Goal: Information Seeking & Learning: Learn about a topic

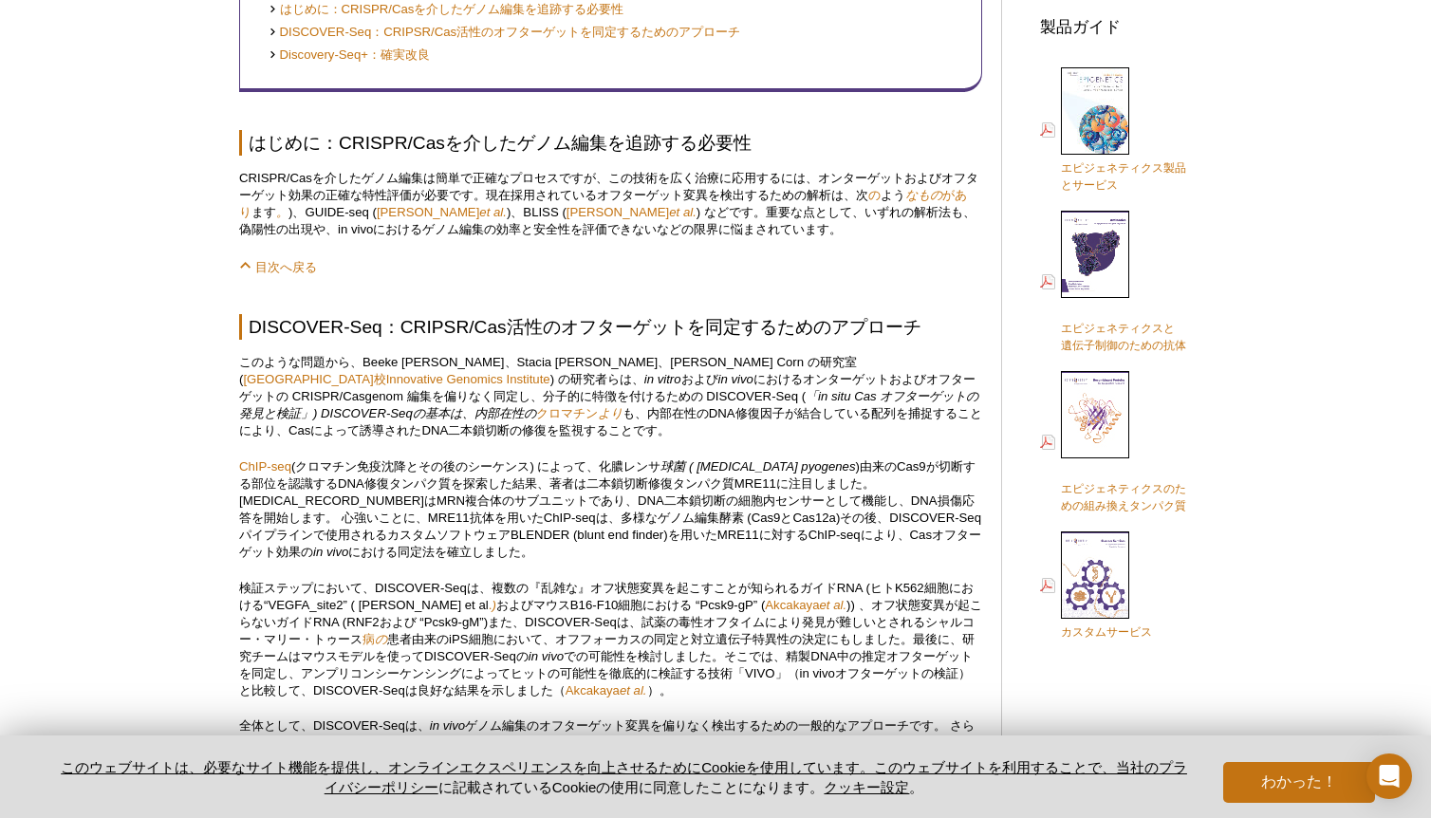
scroll to position [732, 0]
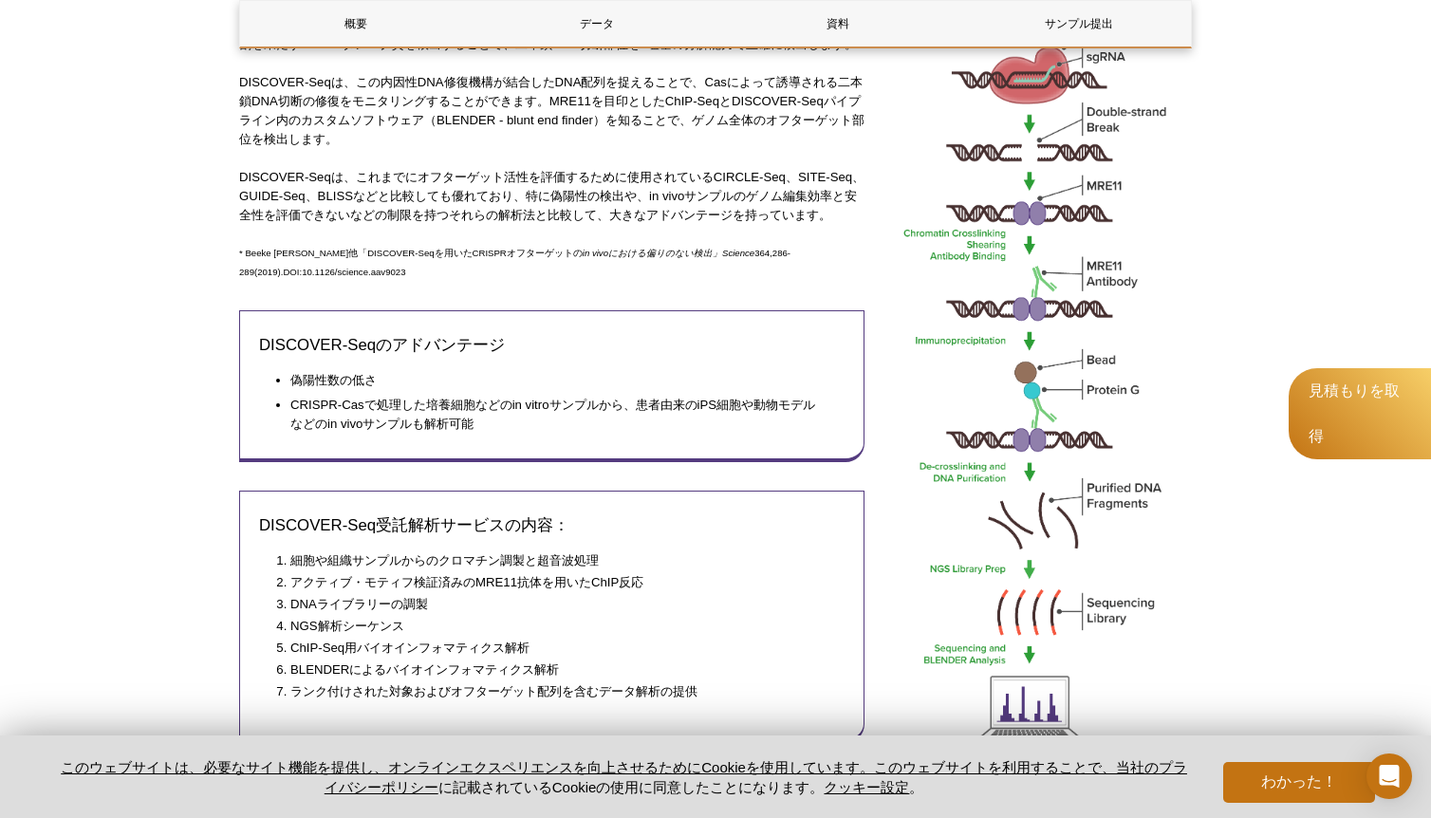
scroll to position [477, 0]
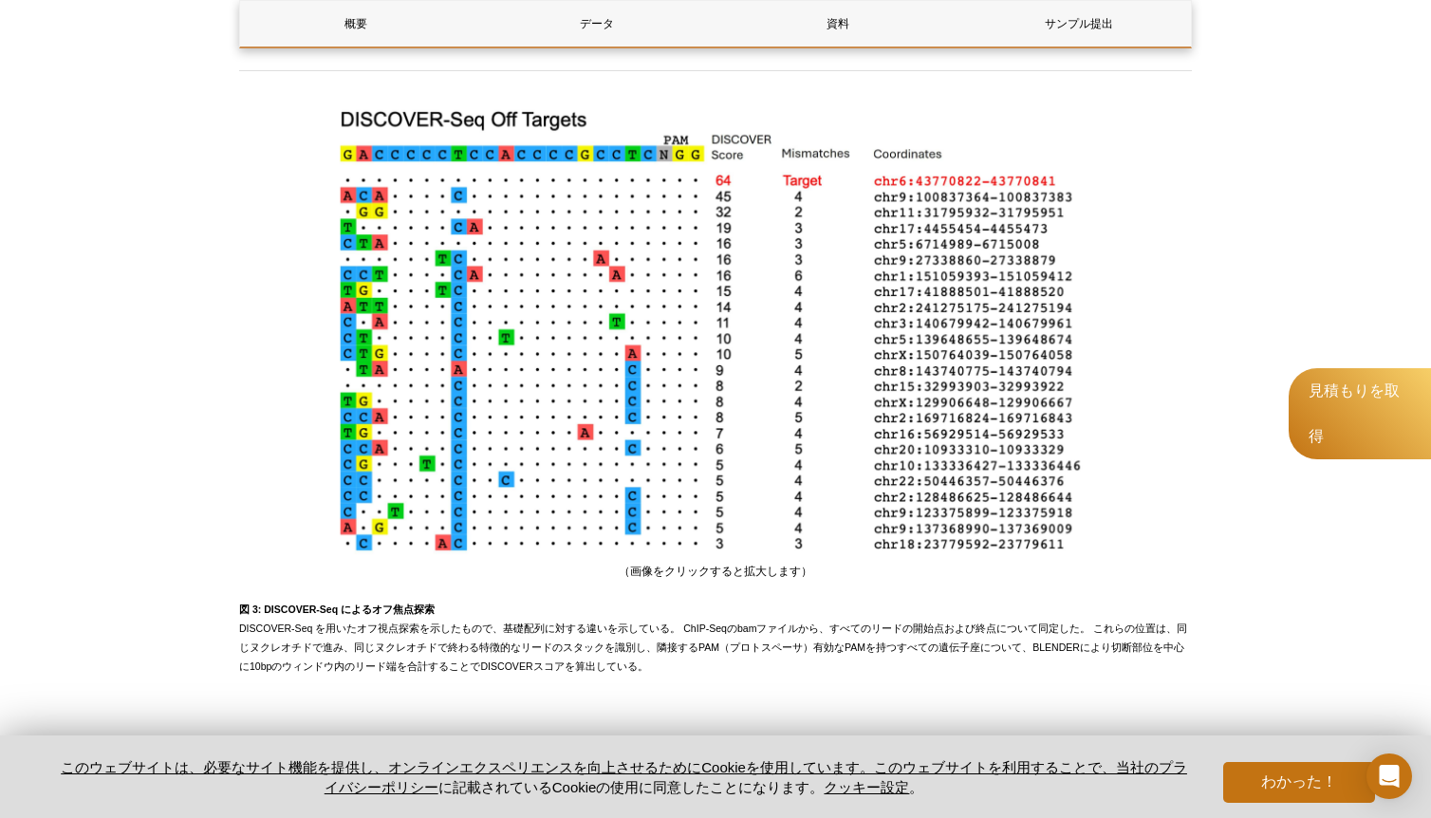
scroll to position [2755, 0]
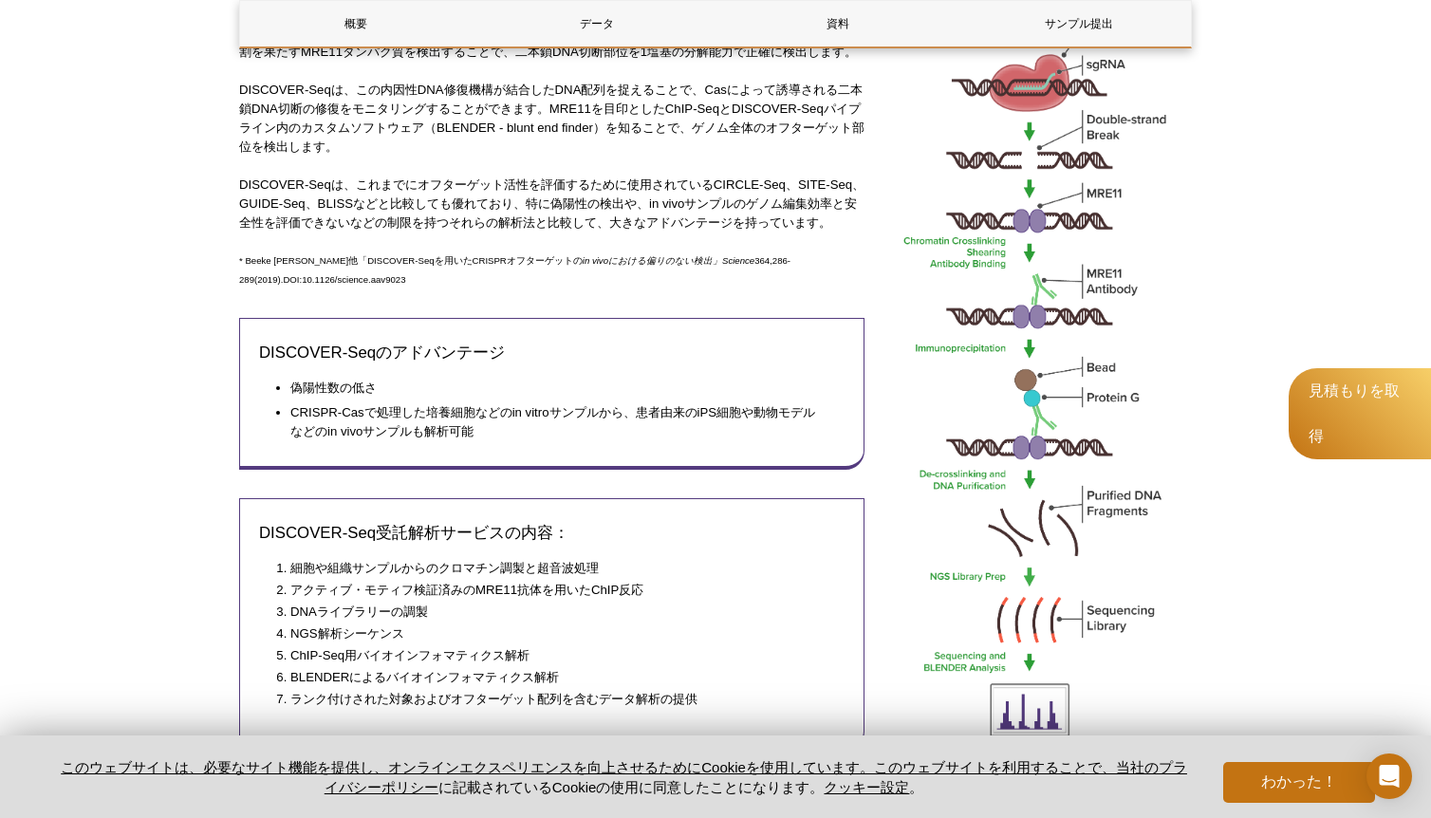
scroll to position [759, 0]
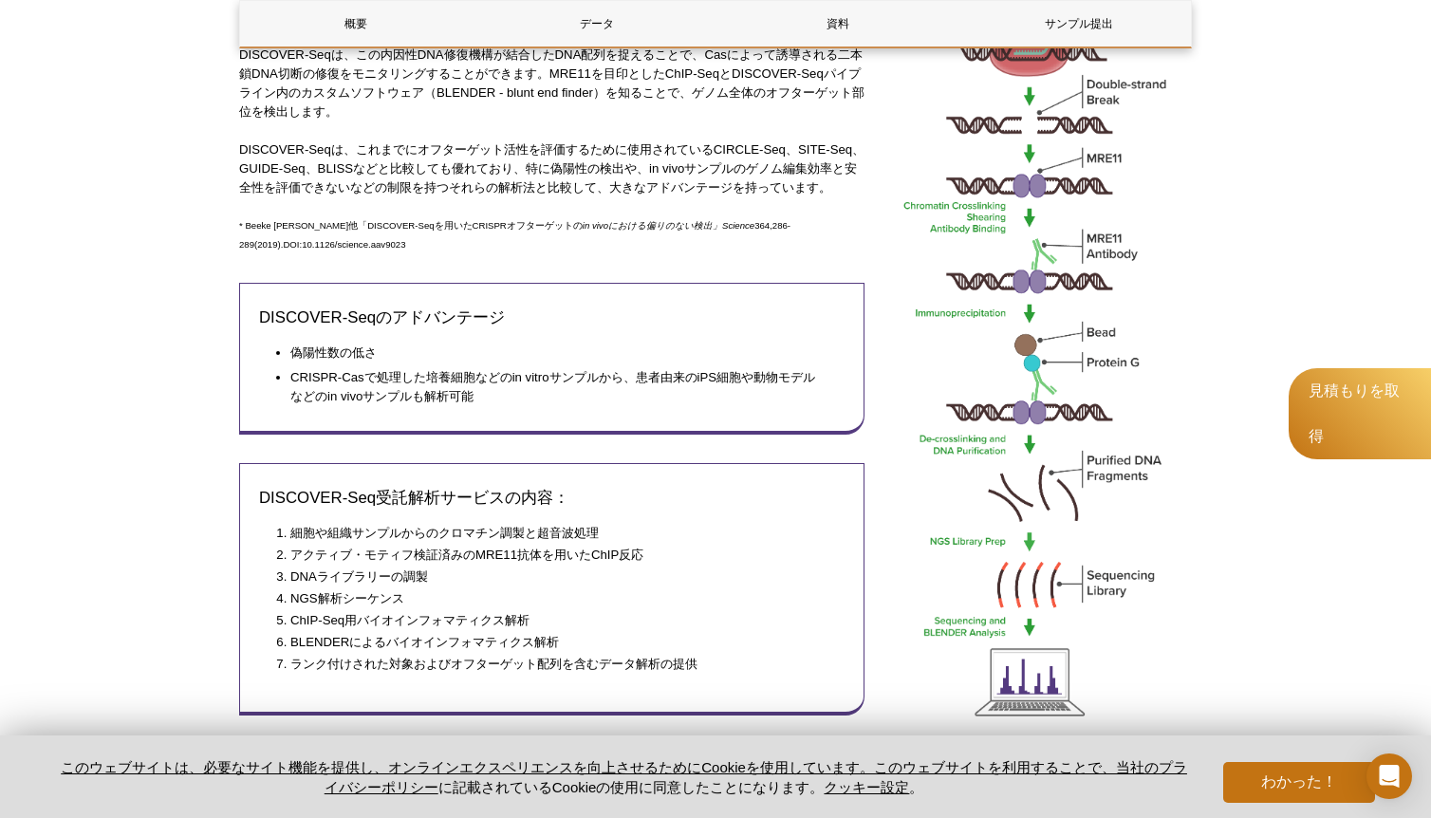
scroll to position [506, 0]
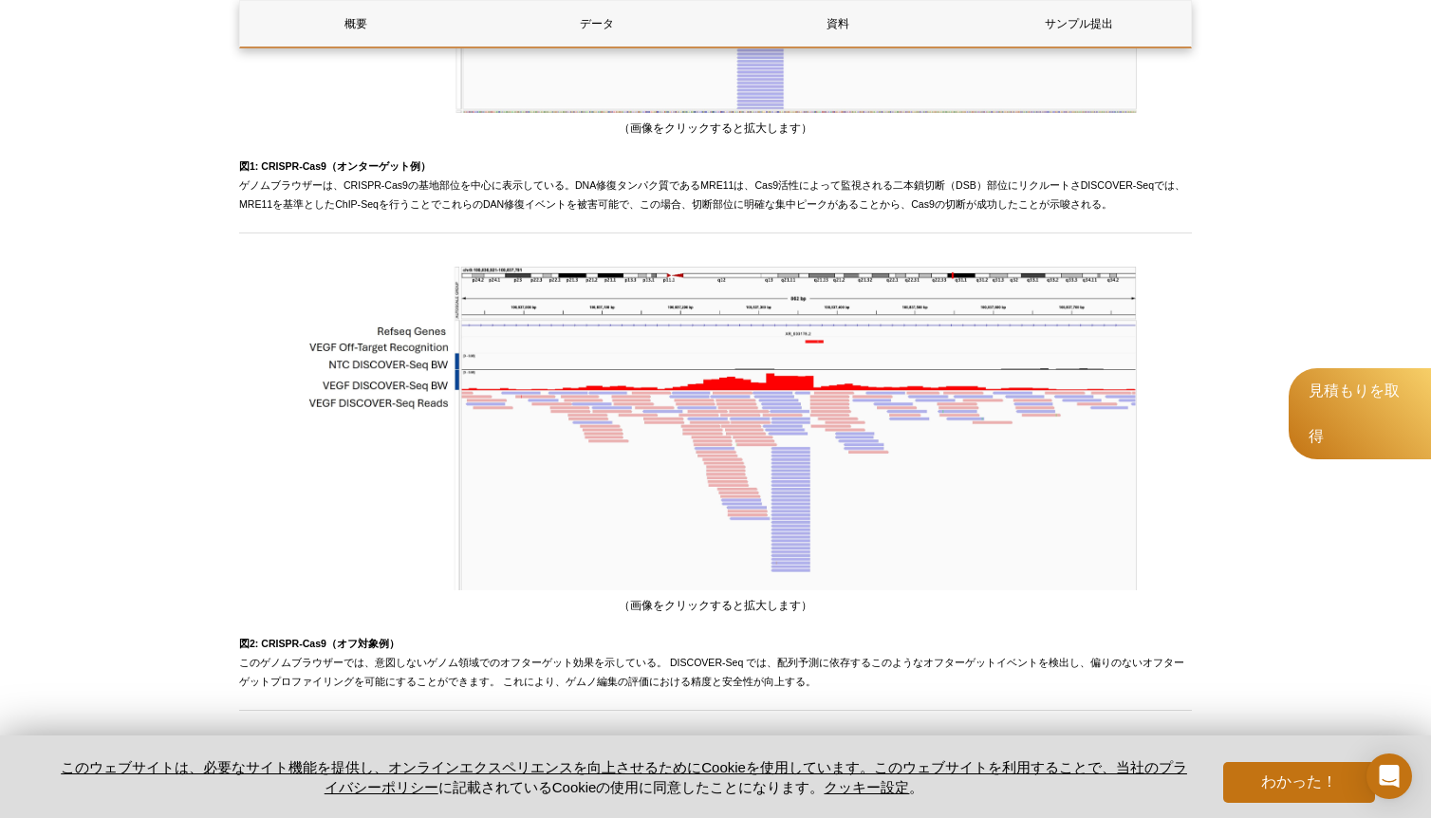
scroll to position [1828, 0]
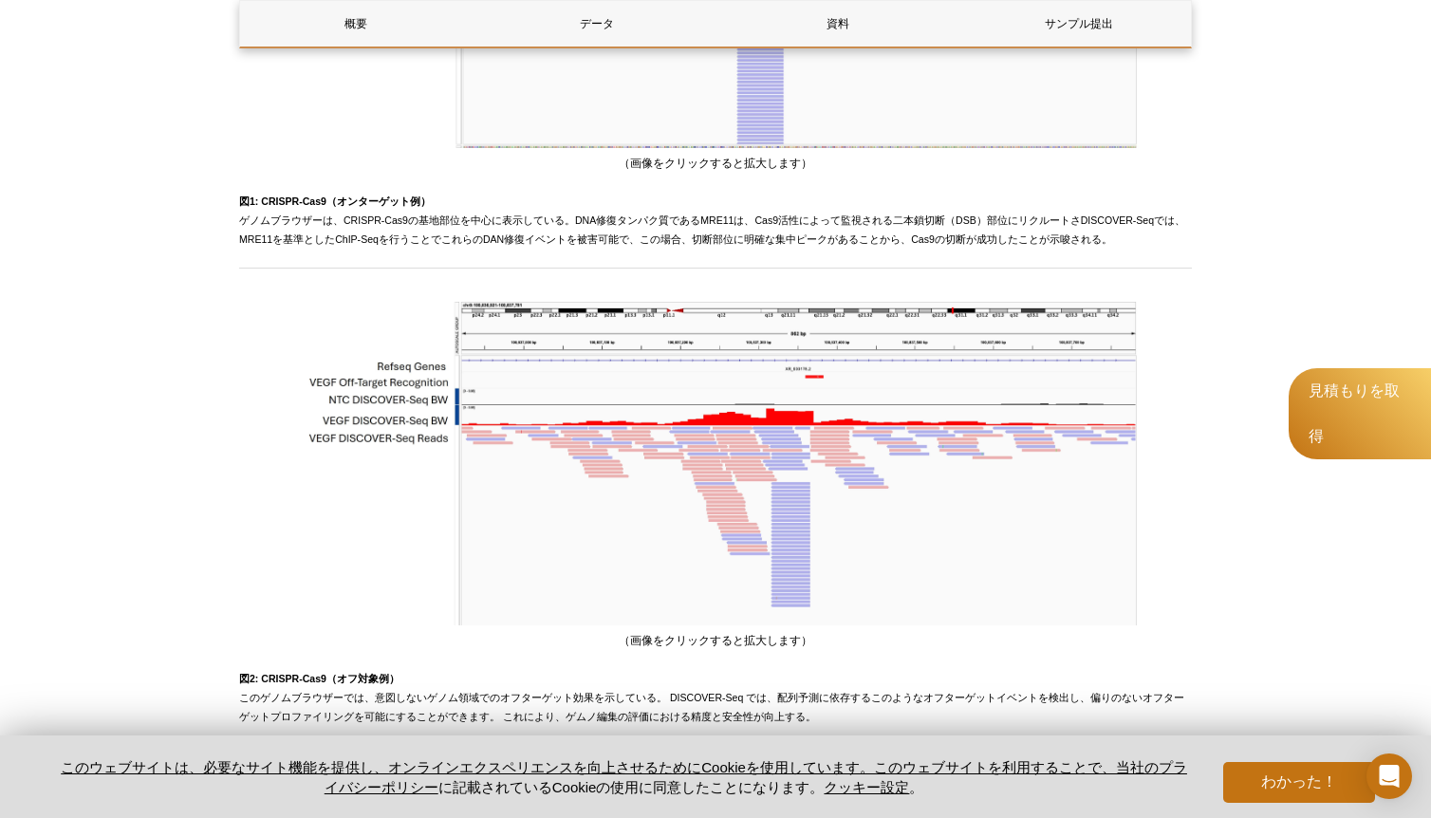
click at [27, 143] on div "Active Motif Logo エピジェネティクス研究を可能にする 0 検索 コンテンツにスキップ Active Motif Logo エピジェネティクス…" at bounding box center [715, 127] width 1431 height 3911
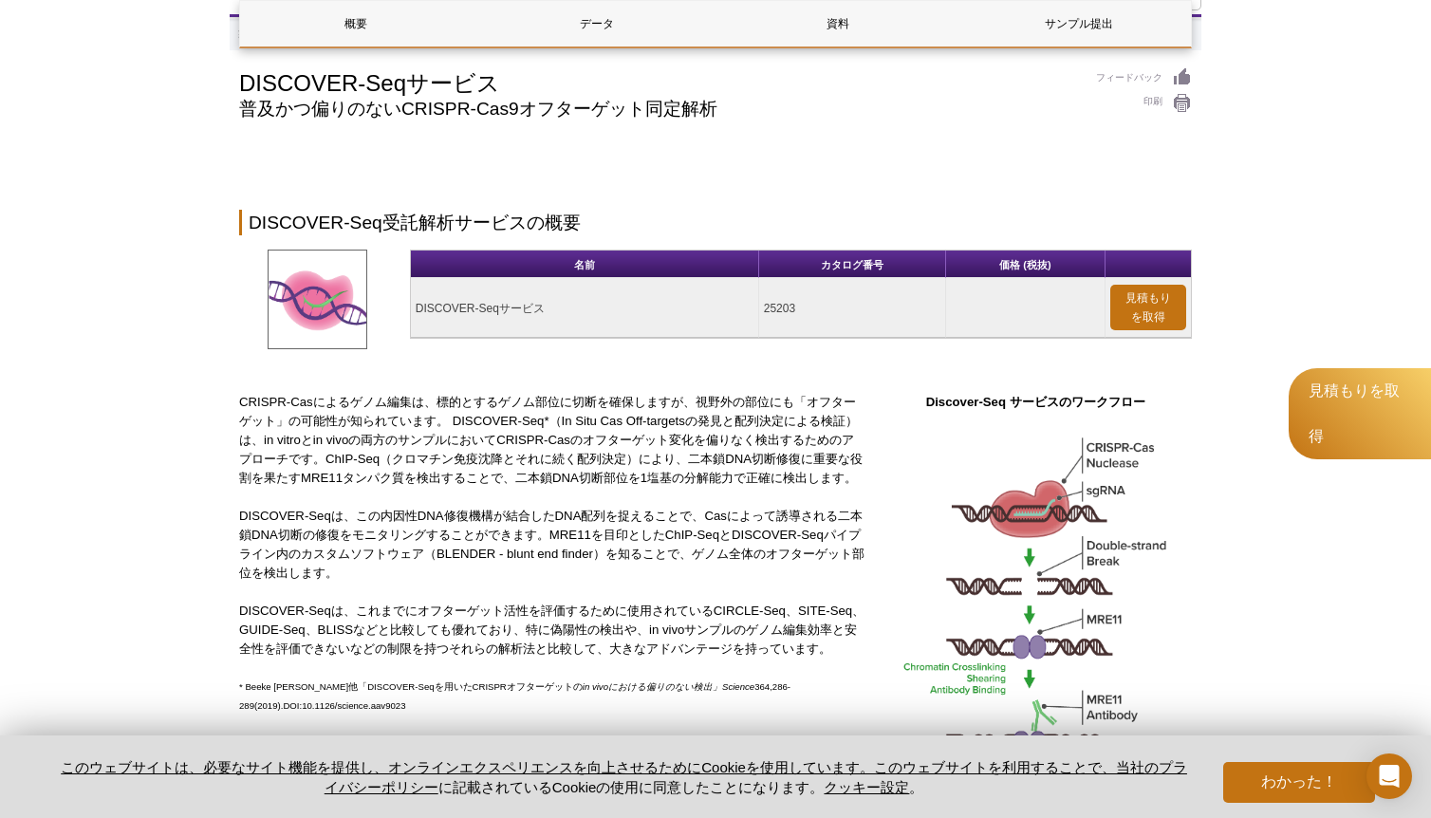
scroll to position [0, 0]
